Goal: Information Seeking & Learning: Learn about a topic

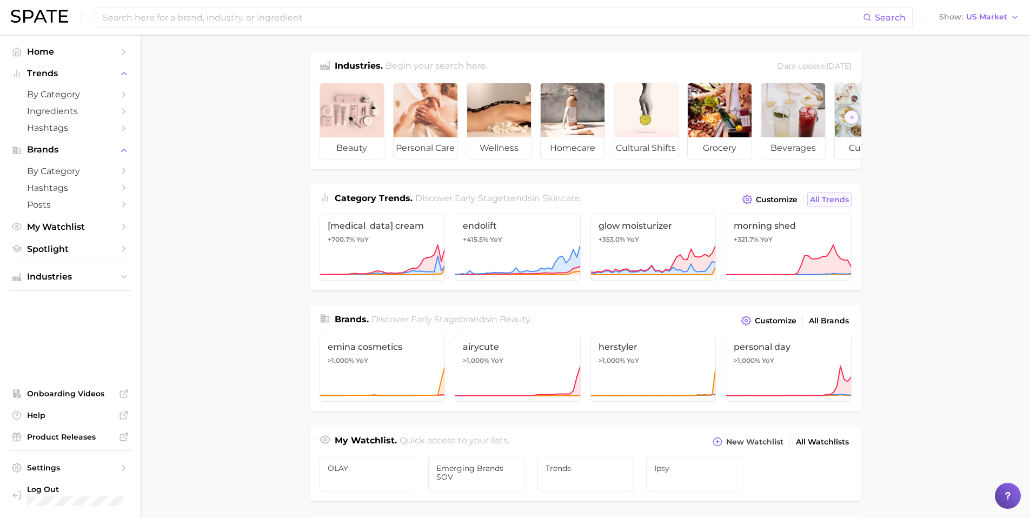
click at [832, 204] on span "All Trends" at bounding box center [829, 199] width 39 height 9
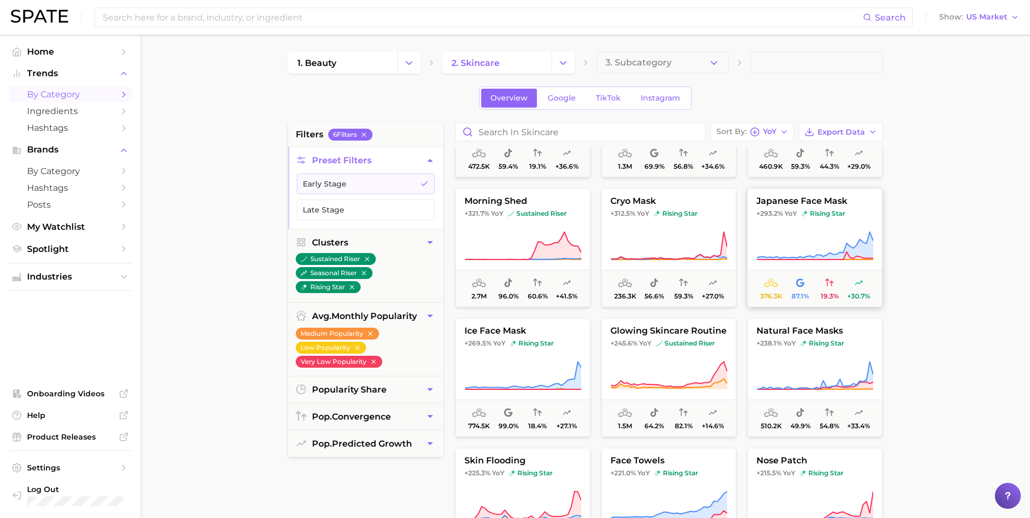
scroll to position [96, 0]
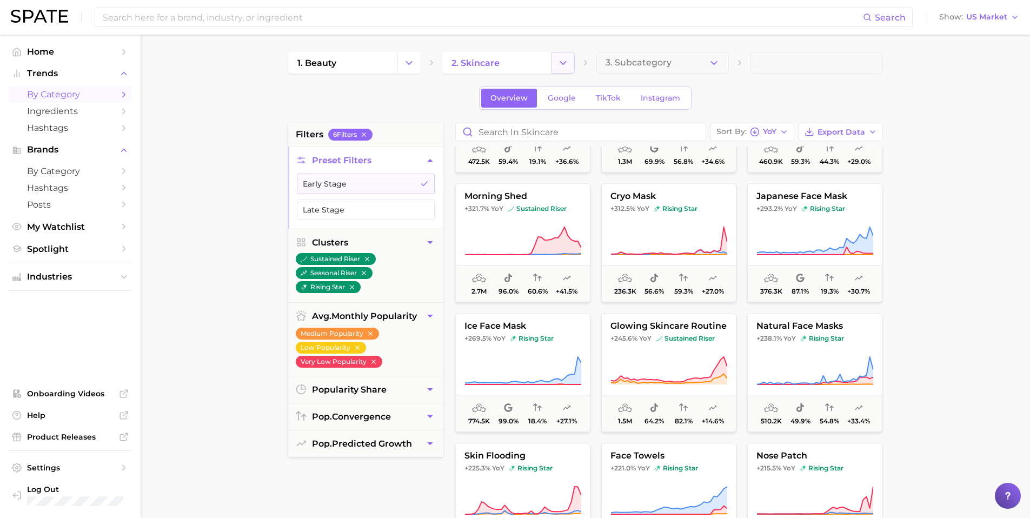
click at [555, 64] on button "Change Category" at bounding box center [562, 63] width 23 height 22
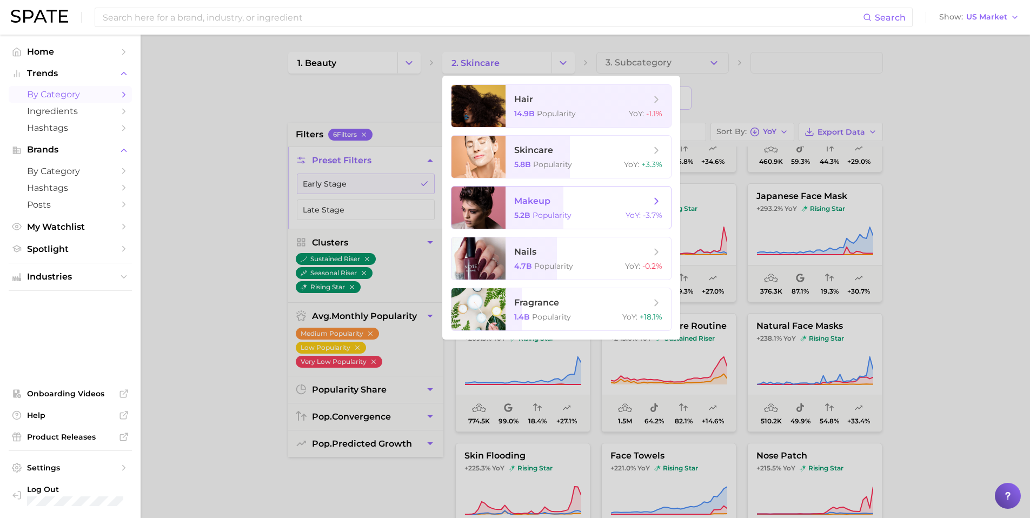
click at [546, 209] on span "makeup 5.2b Popularity YoY : -3.7%" at bounding box center [587, 207] width 165 height 42
